Goal: Task Accomplishment & Management: Manage account settings

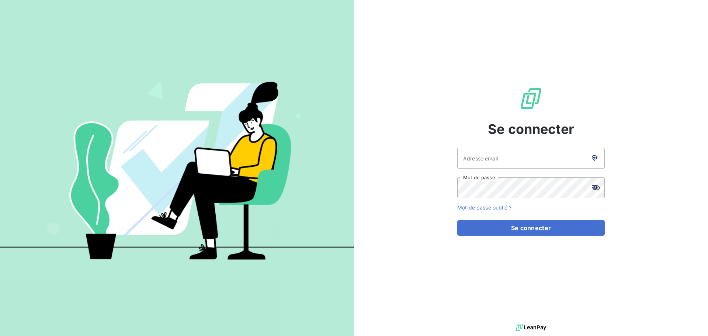
click at [100, 85] on img at bounding box center [177, 167] width 354 height 221
click at [537, 153] on input "Adresse email" at bounding box center [530, 158] width 147 height 21
click at [594, 154] on div at bounding box center [594, 158] width 21 height 21
click at [499, 156] on input "Adresse email" at bounding box center [530, 158] width 147 height 21
type input "[PERSON_NAME][EMAIL_ADDRESS][PERSON_NAME][DOMAIN_NAME]"
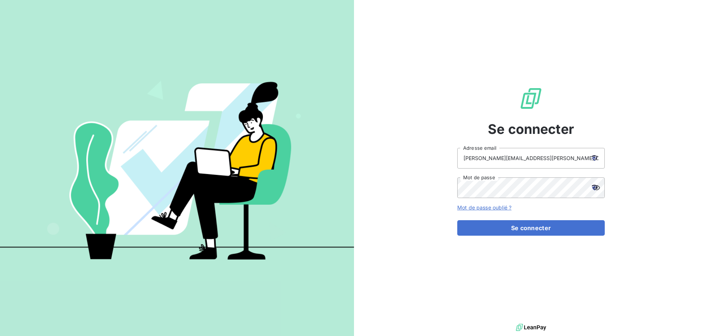
click at [594, 189] on icon at bounding box center [594, 188] width 6 height 6
click at [647, 172] on div "Se connecter christine@karver-systems.com Adresse email Mot de passe Mot de pas…" at bounding box center [531, 161] width 354 height 322
click at [486, 207] on link "Mot de passe oublié ?" at bounding box center [484, 207] width 54 height 6
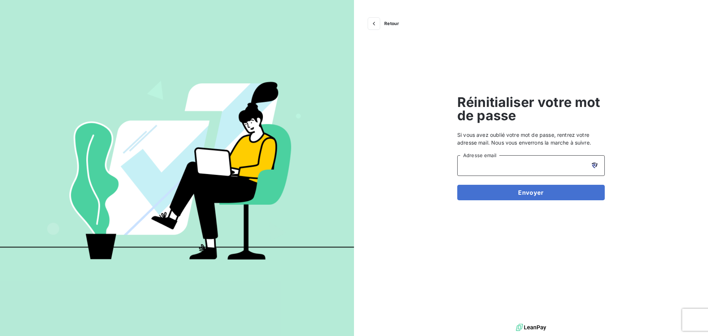
click at [521, 165] on input "Adresse email" at bounding box center [530, 165] width 147 height 21
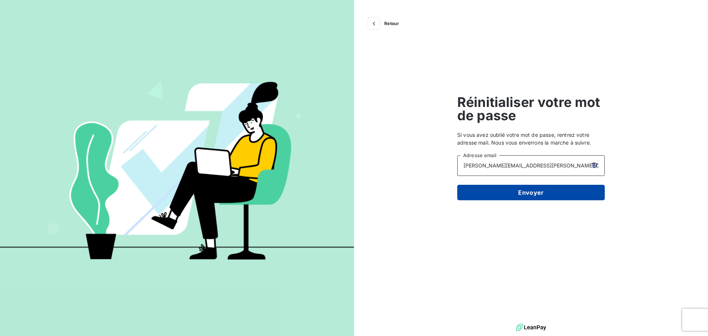
type input "[PERSON_NAME][EMAIL_ADDRESS][PERSON_NAME][DOMAIN_NAME]"
click at [537, 193] on button "Envoyer" at bounding box center [530, 192] width 147 height 15
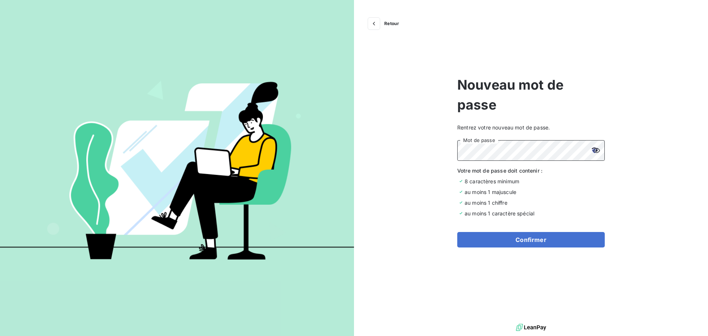
click at [457, 232] on button "Confirmer" at bounding box center [530, 239] width 147 height 15
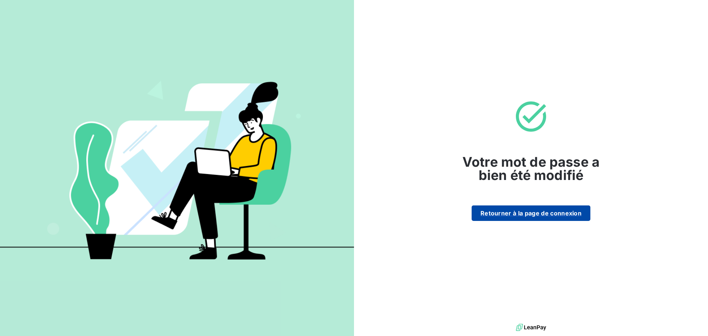
click at [565, 215] on button "Retourner à la page de connexion" at bounding box center [530, 212] width 119 height 15
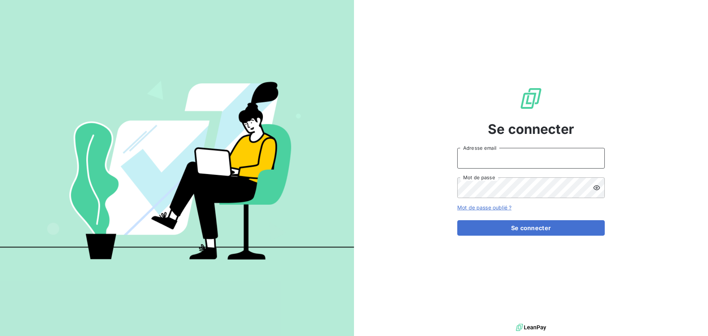
click at [515, 157] on input "Adresse email" at bounding box center [530, 158] width 147 height 21
type input "christine@karver-systems.com"
click at [457, 220] on button "Se connecter" at bounding box center [530, 227] width 147 height 15
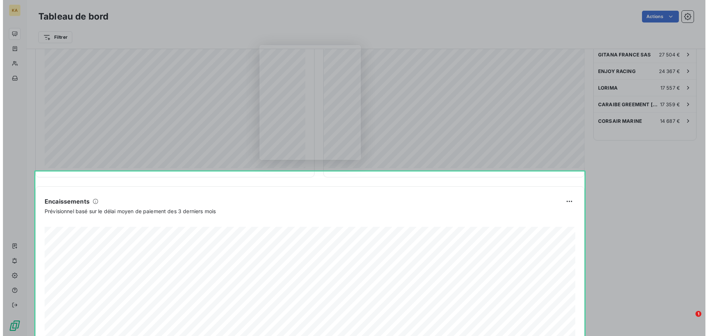
scroll to position [207, 0]
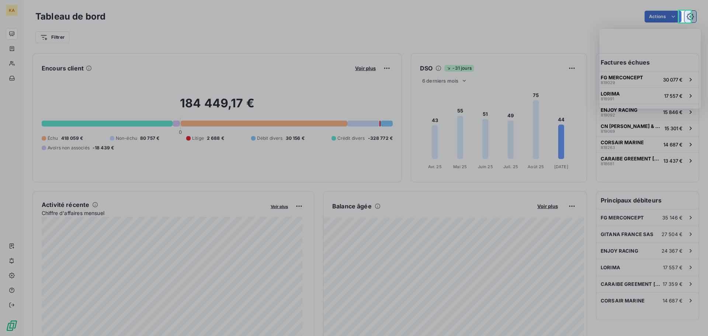
click at [686, 14] on icon "button" at bounding box center [689, 16] width 7 height 7
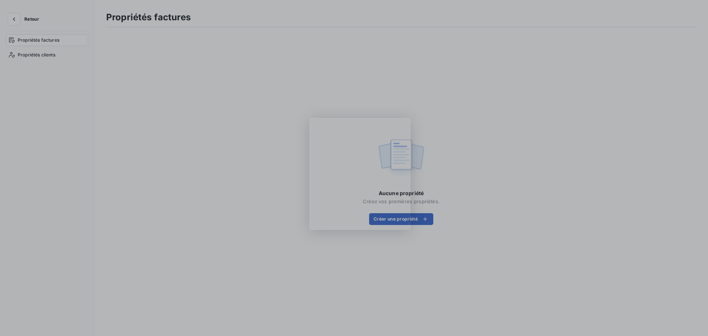
click at [434, 157] on div "Aucune propriété Créez vos premières propriétés. Créer une propriété" at bounding box center [401, 180] width 77 height 90
click at [418, 157] on img at bounding box center [400, 158] width 47 height 46
click at [417, 218] on button "Créer une propriété" at bounding box center [401, 219] width 64 height 12
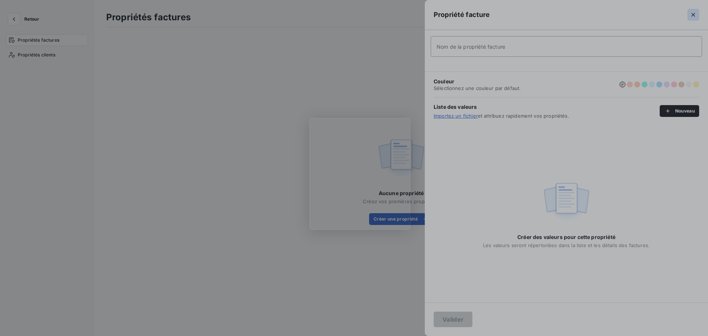
click at [690, 15] on icon "button" at bounding box center [692, 14] width 7 height 7
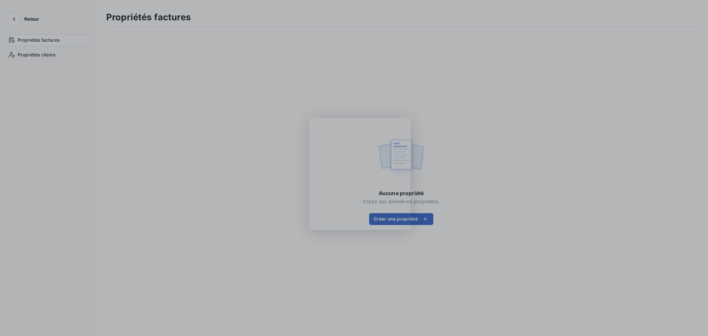
click at [419, 199] on span "Créez vos premières propriétés." at bounding box center [401, 201] width 77 height 6
click at [419, 149] on img at bounding box center [400, 158] width 47 height 46
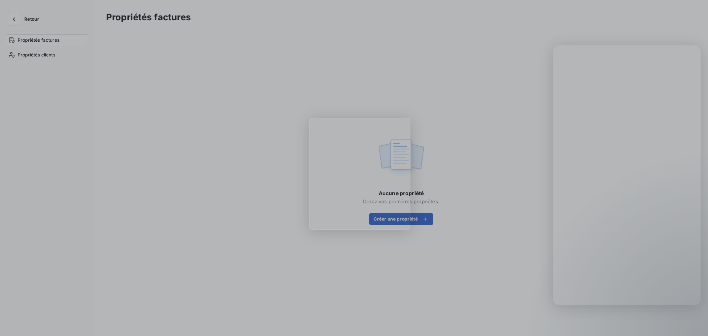
click at [456, 106] on div "Aucune propriété Créez vos premières propriétés. Créer une propriété" at bounding box center [401, 180] width 590 height 288
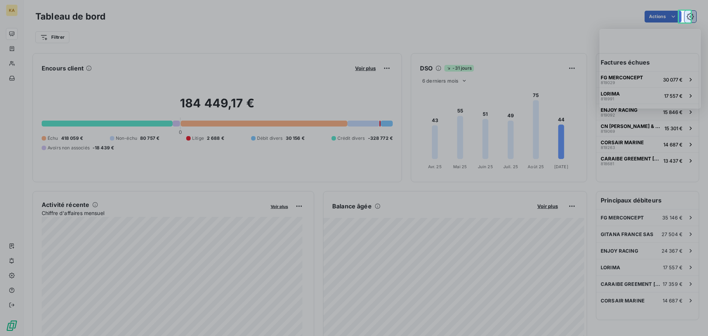
click at [686, 16] on icon "button" at bounding box center [689, 16] width 7 height 7
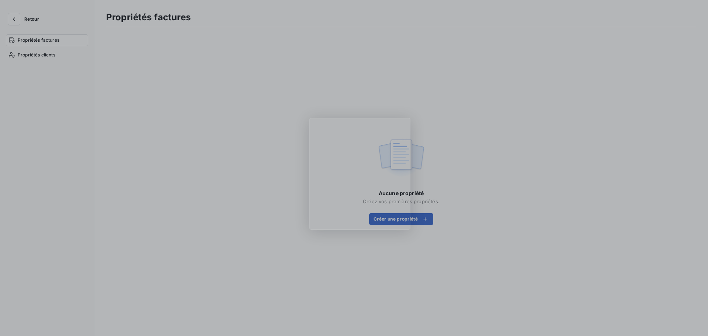
click at [417, 159] on img at bounding box center [400, 158] width 47 height 46
click at [373, 275] on div "Aucune propriété Créez vos premières propriétés. Créer une propriété" at bounding box center [401, 180] width 590 height 288
click at [210, 44] on div "Aucune propriété Créez vos premières propriétés. Créer une propriété" at bounding box center [401, 180] width 590 height 288
click at [161, 13] on h3 "Propriétés factures" at bounding box center [148, 17] width 84 height 13
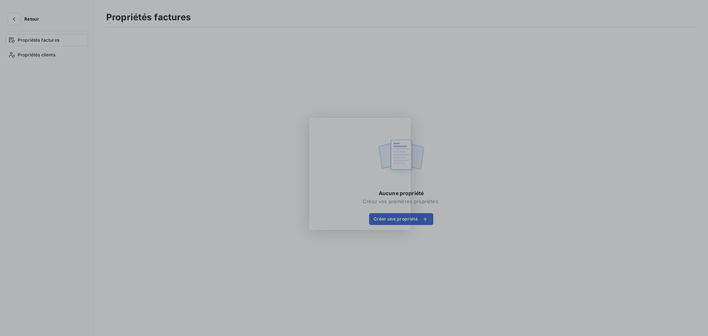
click at [38, 25] on button "Retour" at bounding box center [25, 19] width 39 height 12
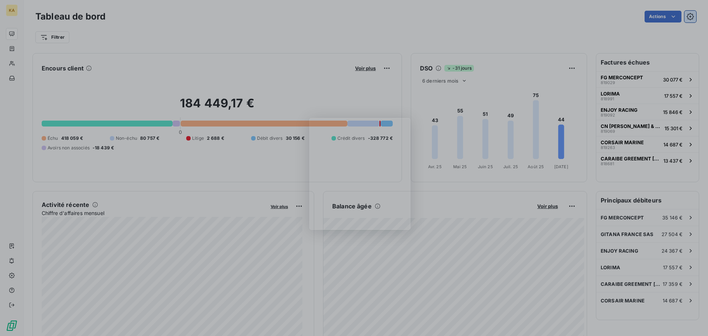
click at [686, 19] on icon "button" at bounding box center [689, 16] width 7 height 7
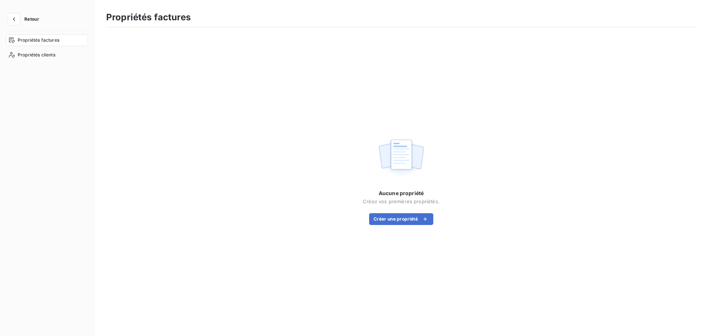
click at [402, 154] on img at bounding box center [400, 158] width 47 height 46
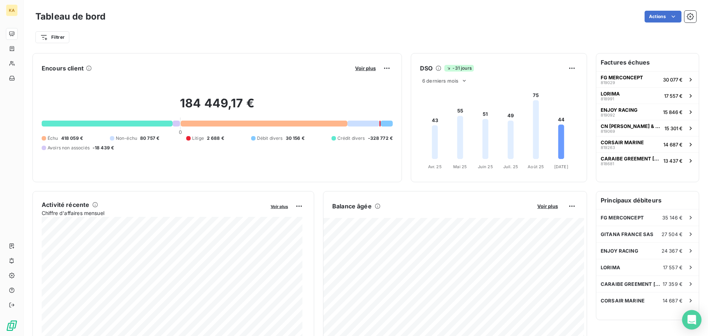
click at [696, 325] on div "Open Intercom Messenger" at bounding box center [692, 320] width 20 height 20
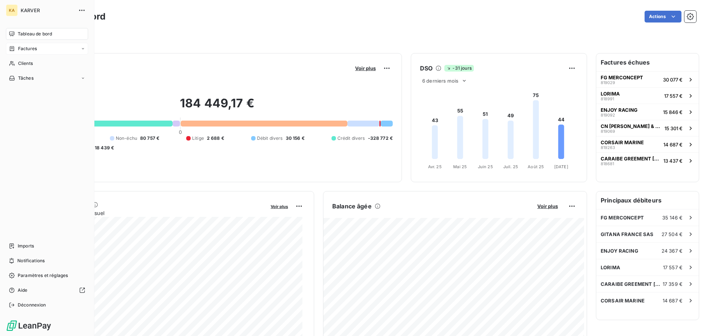
click at [31, 50] on span "Factures" at bounding box center [27, 48] width 19 height 7
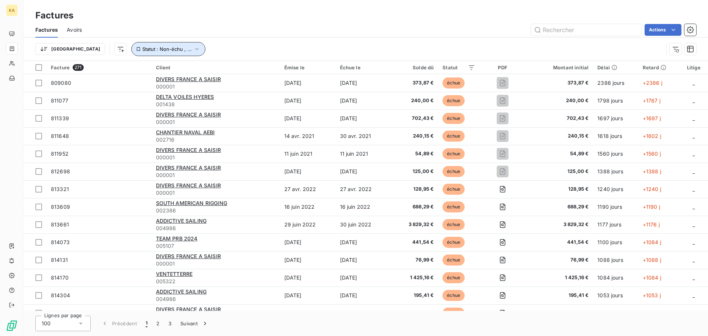
click at [193, 49] on icon "button" at bounding box center [196, 48] width 7 height 7
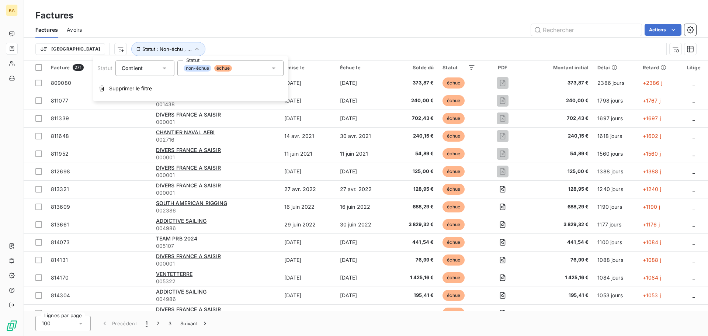
click at [206, 70] on span "non-échue" at bounding box center [198, 68] width 28 height 7
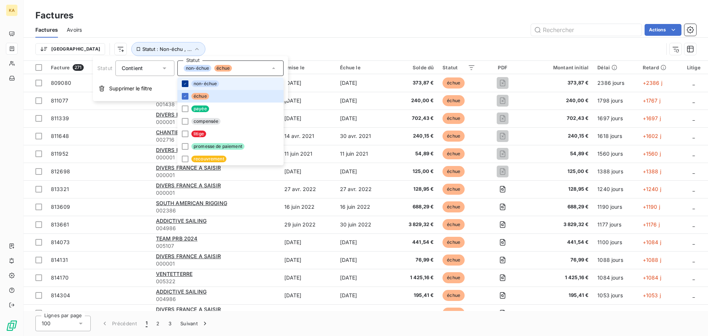
click at [184, 80] on div at bounding box center [185, 83] width 7 height 7
click at [254, 13] on div "Factures" at bounding box center [366, 15] width 684 height 13
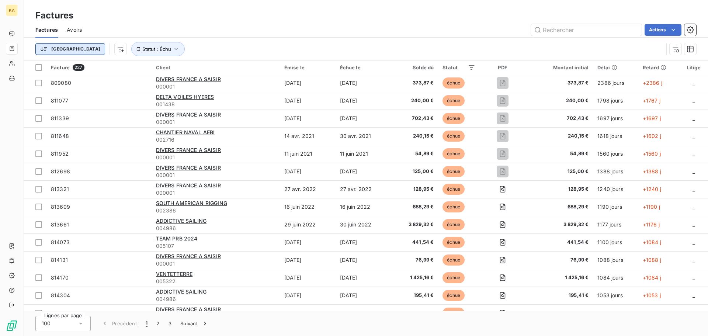
click at [55, 48] on html "KA Factures Factures Avoirs Actions Trier Statut : Échu Facture 227 Client Émis…" at bounding box center [354, 168] width 708 height 336
click at [47, 45] on html "KA Factures Factures Avoirs Actions Trier Statut : Échu Facture 227 Client Émis…" at bounding box center [354, 168] width 708 height 336
click at [45, 50] on html "KA Factures Factures Avoirs Actions Trier Statut : Échu Facture 227 Client Émis…" at bounding box center [354, 168] width 708 height 336
click at [45, 50] on html "KA Factures Factures Avoirs Actions Trier Rechercher et sélectionner Réference …" at bounding box center [354, 168] width 708 height 336
click at [79, 326] on icon at bounding box center [80, 322] width 7 height 7
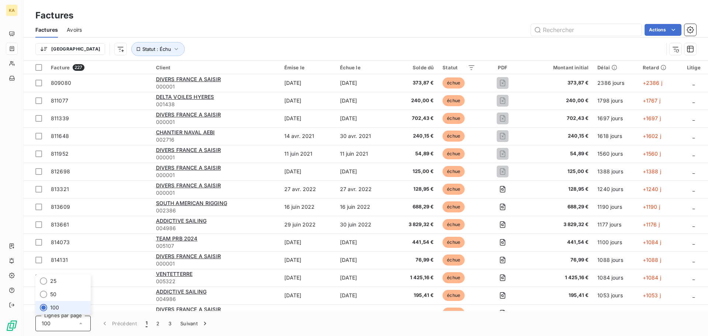
click at [79, 326] on icon at bounding box center [80, 322] width 7 height 7
click at [80, 48] on html "KA Factures Factures Avoirs Actions Trier Statut : Échu Facture 227 Client Émis…" at bounding box center [354, 168] width 708 height 336
click at [210, 32] on html "KA Factures Factures Avoirs Actions Trier Statut : Échu Facture 227 Client Émis…" at bounding box center [354, 168] width 708 height 336
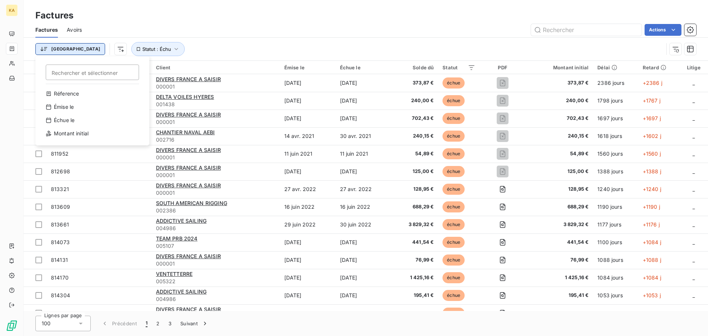
click at [62, 52] on html "KA Factures Factures Avoirs Actions Trier Rechercher et sélectionner Réference …" at bounding box center [354, 168] width 708 height 336
click at [61, 51] on html "KA Factures Factures Avoirs Actions Trier Rechercher et sélectionner Réference …" at bounding box center [354, 168] width 708 height 336
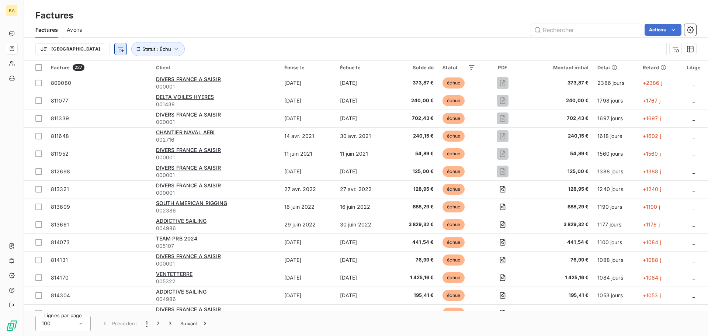
click at [82, 51] on html "KA Factures Factures Avoirs Actions Trier Statut : Échu Facture 227 Client Émis…" at bounding box center [354, 168] width 708 height 336
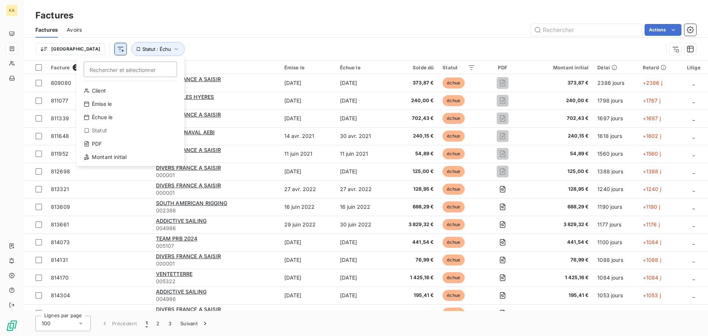
click at [82, 51] on html "KA Factures Factures Avoirs Actions Trier Rechercher et sélectionner Client Émi…" at bounding box center [354, 168] width 708 height 336
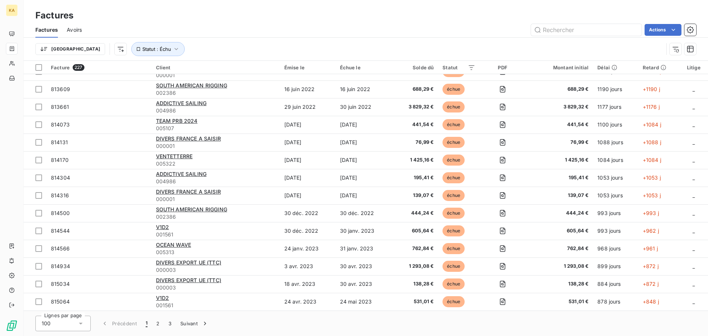
scroll to position [442, 0]
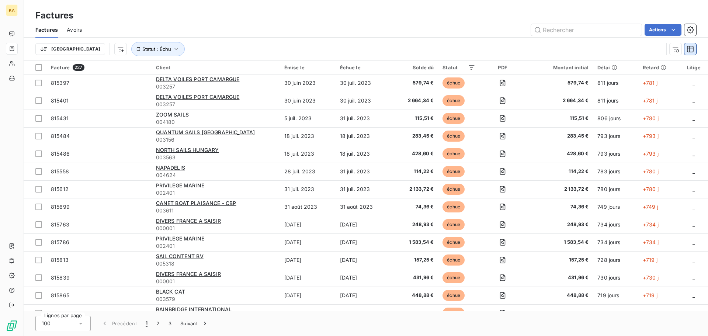
click at [690, 49] on icon "button" at bounding box center [689, 48] width 7 height 7
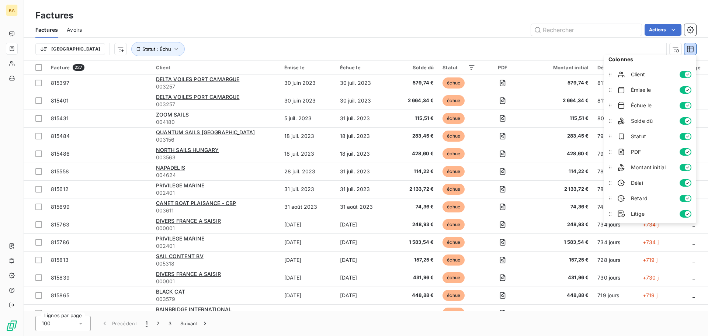
scroll to position [0, 0]
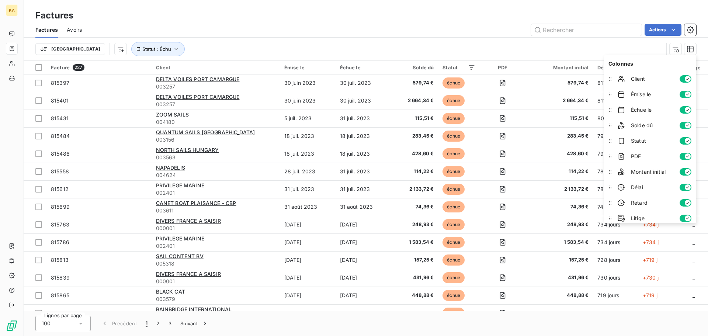
click at [626, 14] on div "Factures" at bounding box center [366, 15] width 684 height 13
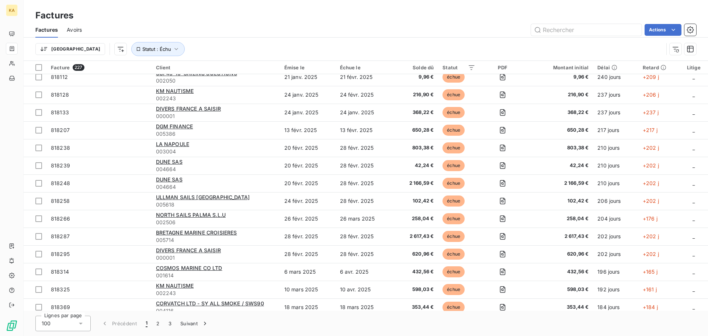
scroll to position [1533, 0]
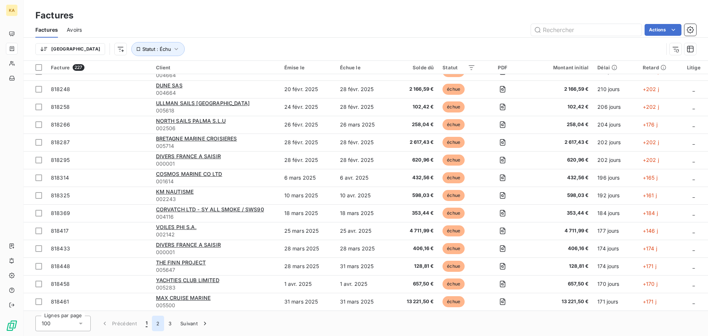
click at [160, 322] on button "2" at bounding box center [158, 322] width 12 height 15
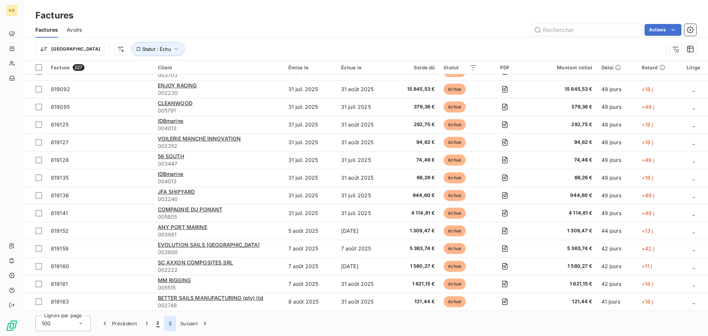
click at [168, 324] on button "3" at bounding box center [170, 322] width 12 height 15
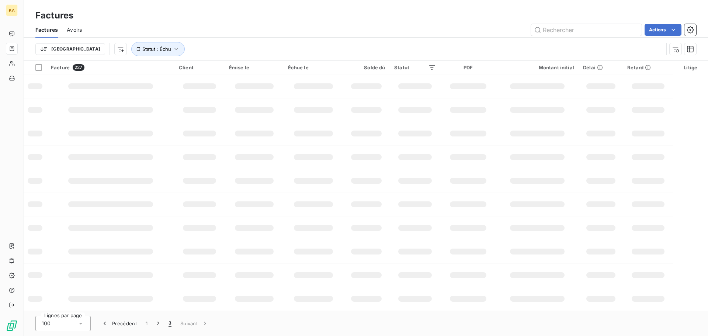
scroll to position [241, 0]
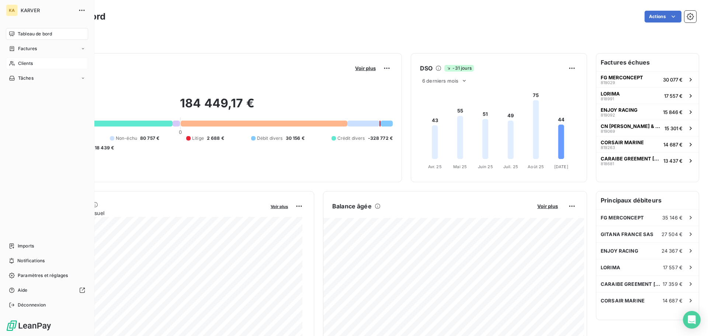
click at [30, 64] on span "Clients" at bounding box center [25, 63] width 15 height 7
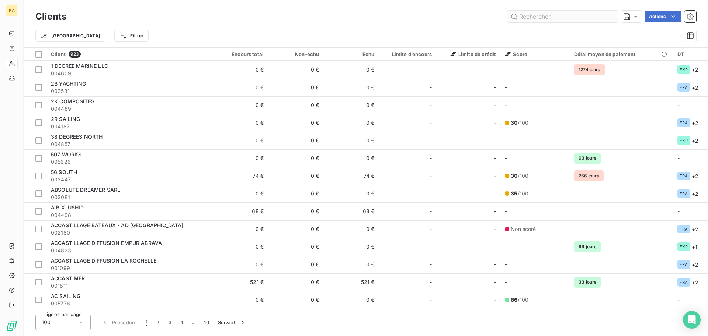
click at [577, 15] on input "text" at bounding box center [562, 17] width 111 height 12
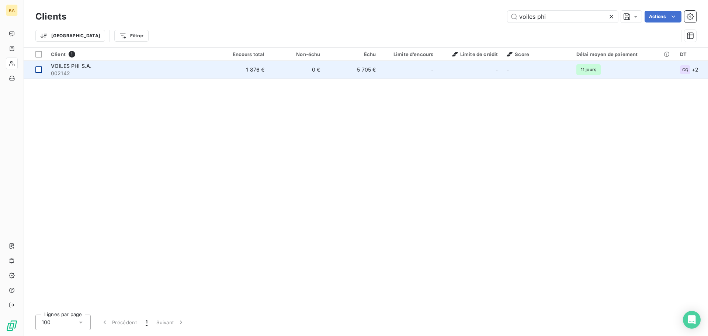
type input "voiles phi"
click at [40, 71] on div at bounding box center [38, 69] width 7 height 7
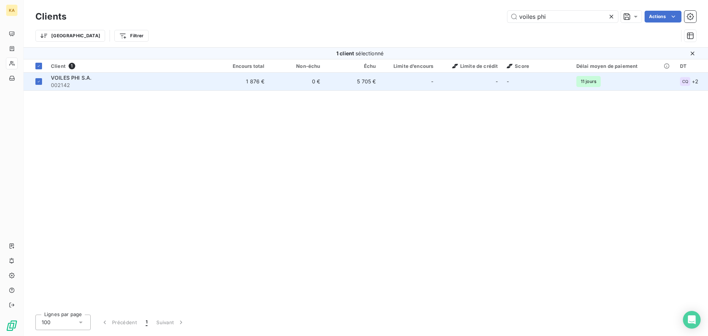
click at [66, 86] on span "002142" at bounding box center [130, 84] width 158 height 7
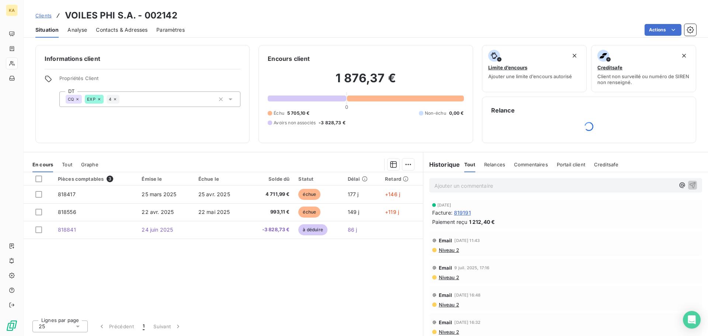
click at [487, 164] on span "Relances" at bounding box center [494, 164] width 21 height 6
click at [471, 187] on p "Ajouter un commentaire ﻿" at bounding box center [554, 185] width 240 height 9
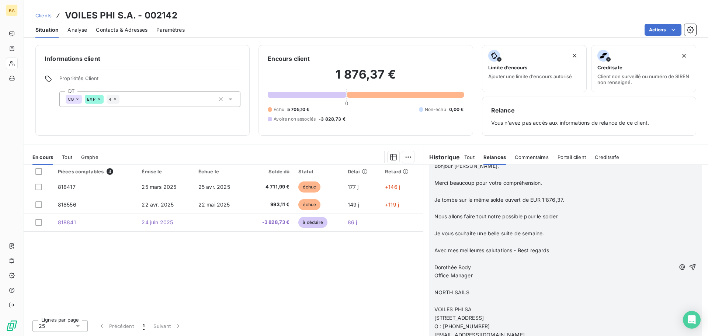
scroll to position [357, 0]
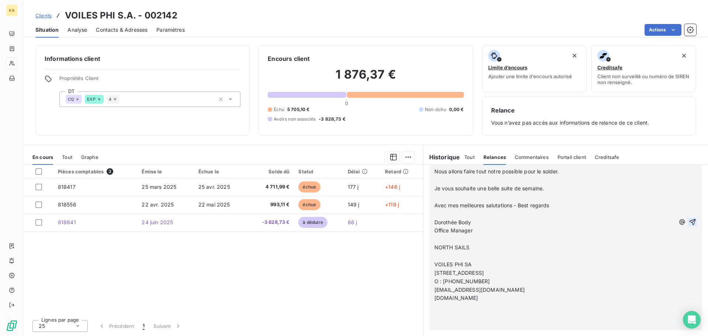
click at [689, 221] on icon "button" at bounding box center [691, 221] width 7 height 7
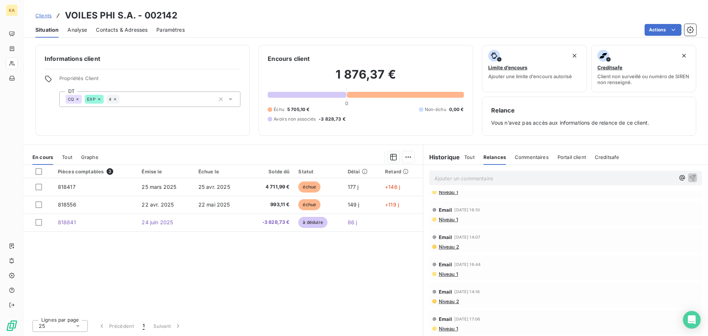
scroll to position [0, 0]
